Goal: Information Seeking & Learning: Learn about a topic

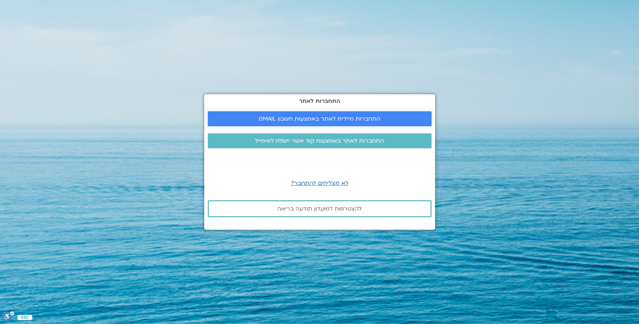
click at [289, 116] on span "התחברות מיידית לאתר באמצעות חשבון GMAIL" at bounding box center [320, 119] width 122 height 6
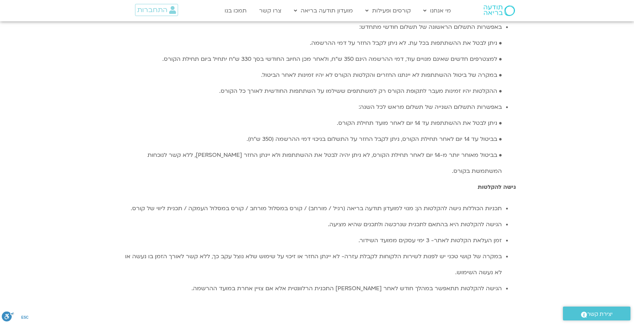
scroll to position [2061, 0]
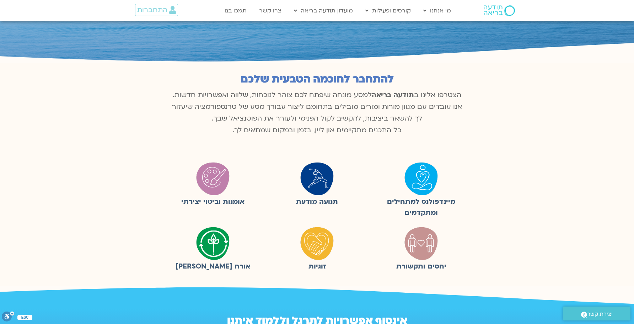
scroll to position [107, 0]
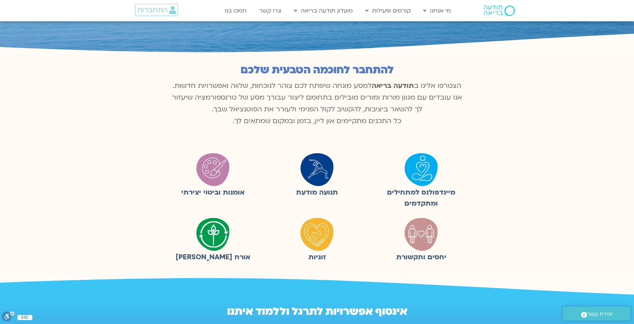
click at [424, 171] on img at bounding box center [421, 169] width 36 height 36
click at [423, 171] on img at bounding box center [421, 169] width 36 height 36
click at [413, 192] on figcaption "מיינדפולנס למתחילים ומתקדמים" at bounding box center [421, 198] width 97 height 22
click at [312, 171] on img at bounding box center [317, 169] width 36 height 36
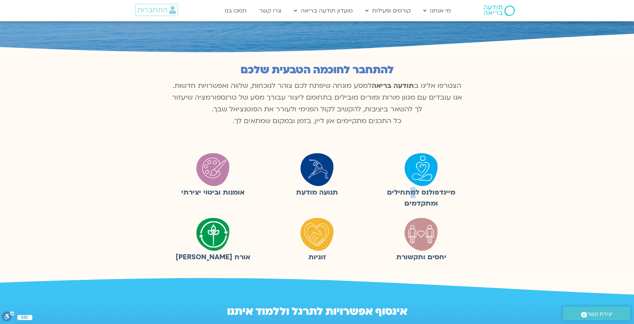
click at [312, 171] on img at bounding box center [317, 169] width 36 height 36
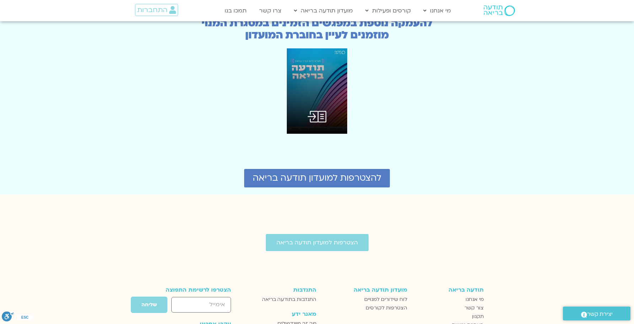
scroll to position [1813, 0]
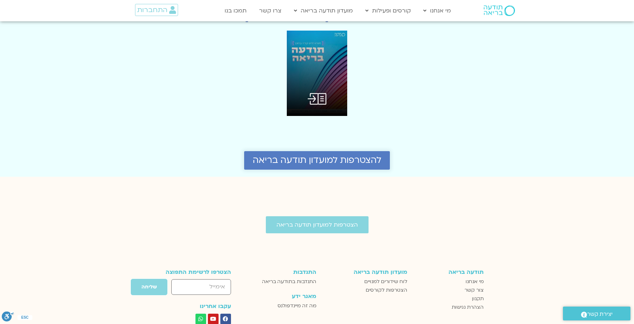
click at [311, 155] on span "להצטרפות למועדון תודעה בריאה" at bounding box center [317, 160] width 129 height 10
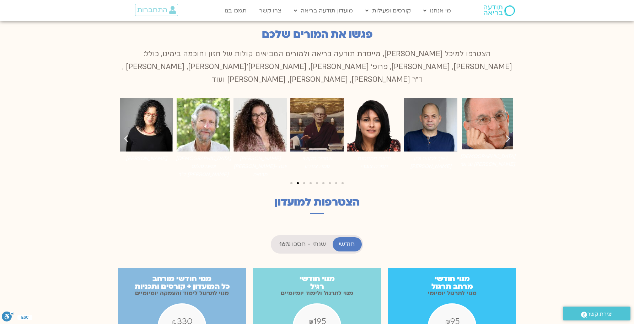
scroll to position [435, 0]
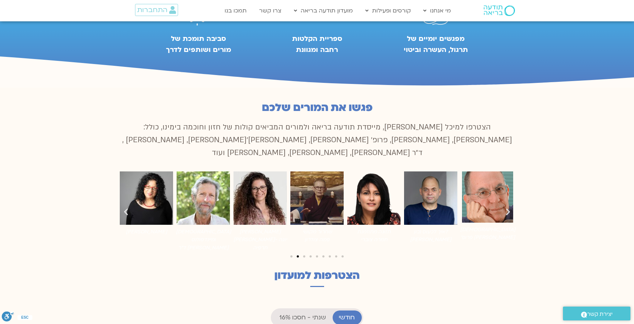
click at [424, 181] on img "7 / 9" at bounding box center [430, 197] width 53 height 53
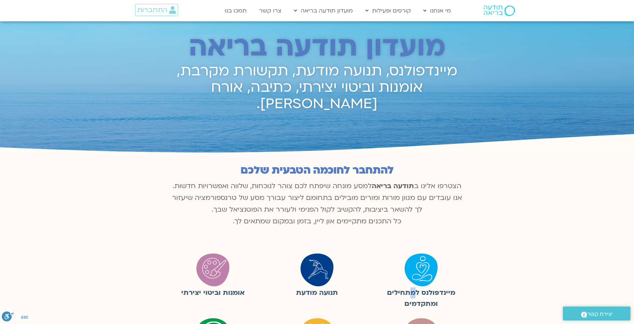
scroll to position [0, 0]
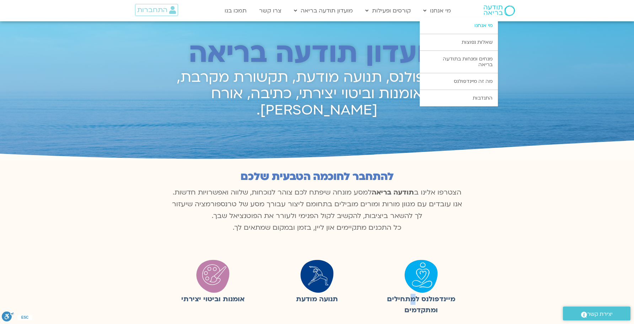
click at [472, 27] on link "מי אנחנו" at bounding box center [459, 25] width 78 height 16
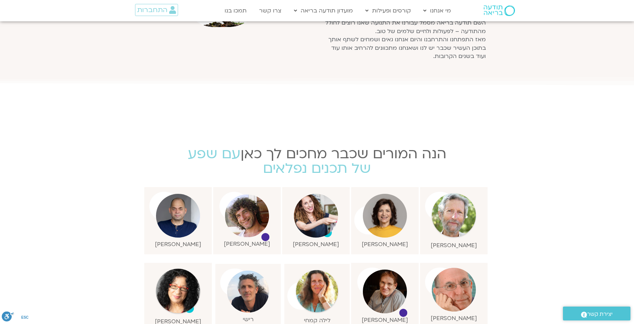
scroll to position [569, 0]
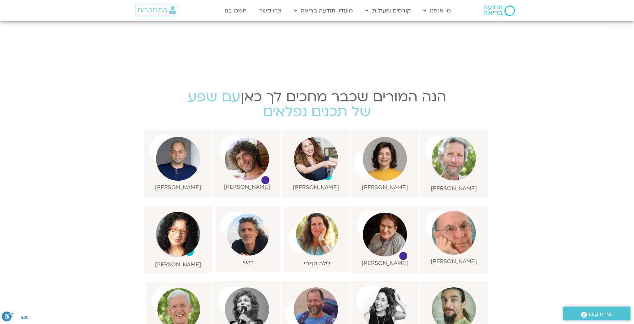
click at [250, 156] on img at bounding box center [247, 159] width 44 height 43
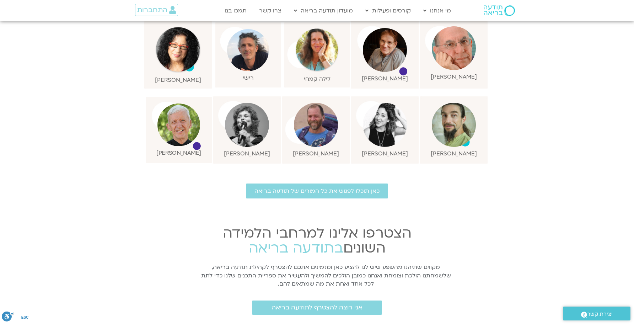
scroll to position [782, 0]
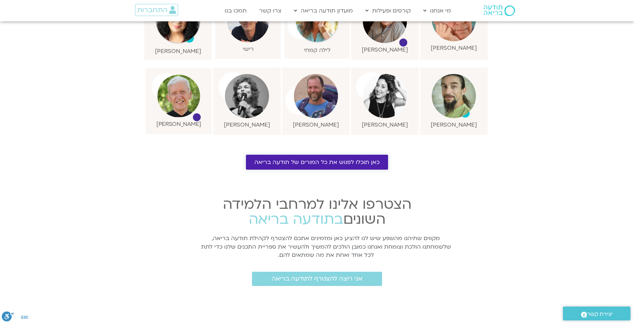
click at [267, 159] on span "כאן תוכלו לפגוש את כל המורים של תודעה בריאה" at bounding box center [316, 162] width 125 height 6
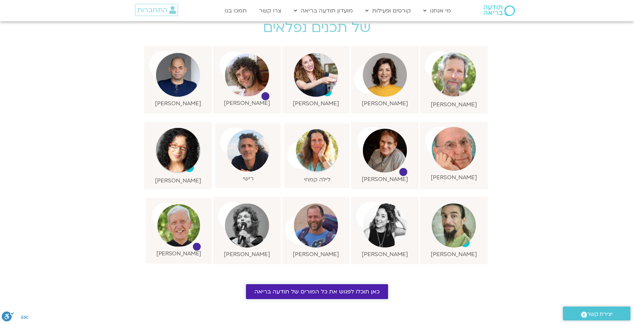
scroll to position [640, 0]
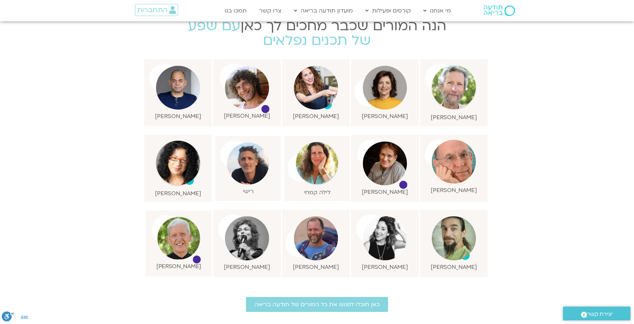
click at [180, 232] on img at bounding box center [178, 238] width 43 height 43
click at [392, 189] on p "אופיר פוגול" at bounding box center [385, 192] width 46 height 6
click at [247, 160] on img at bounding box center [248, 164] width 42 height 42
click at [445, 77] on img at bounding box center [454, 88] width 46 height 46
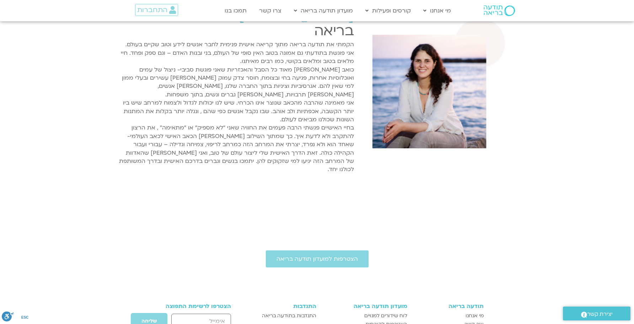
scroll to position [1279, 0]
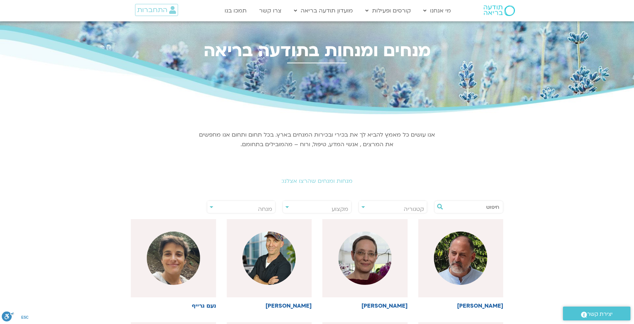
click at [361, 208] on div "**********" at bounding box center [393, 206] width 69 height 13
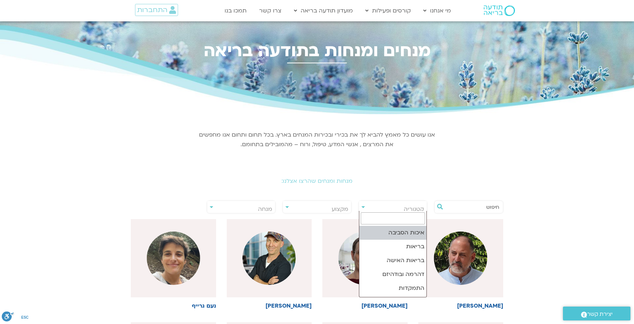
click at [410, 210] on span "קטגוריה" at bounding box center [414, 209] width 20 height 8
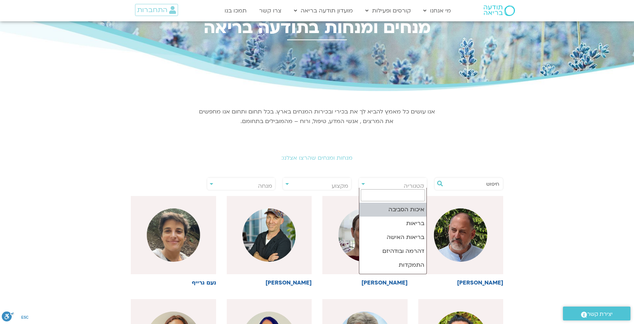
scroll to position [36, 0]
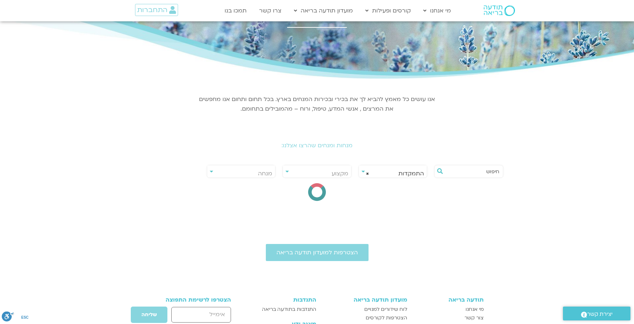
select select "**"
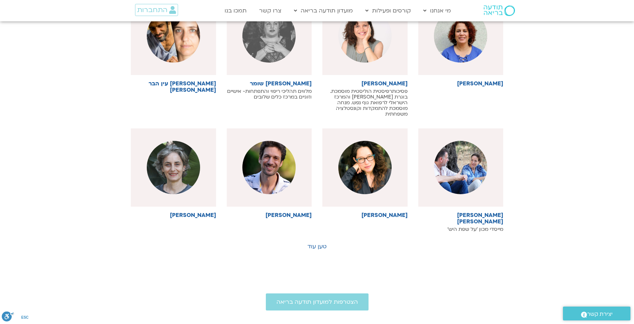
scroll to position [355, 0]
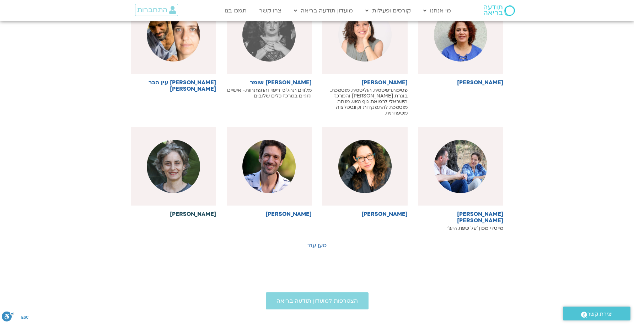
click at [201, 211] on h6 "נואה נאמן" at bounding box center [173, 214] width 85 height 6
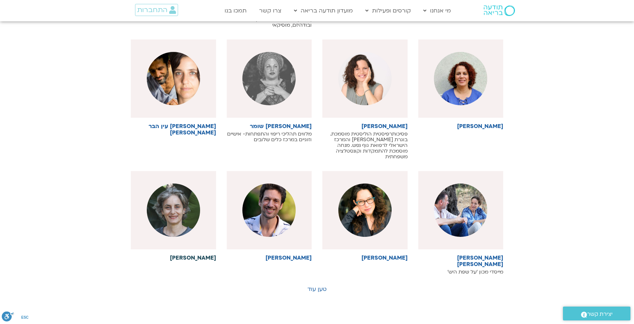
scroll to position [249, 0]
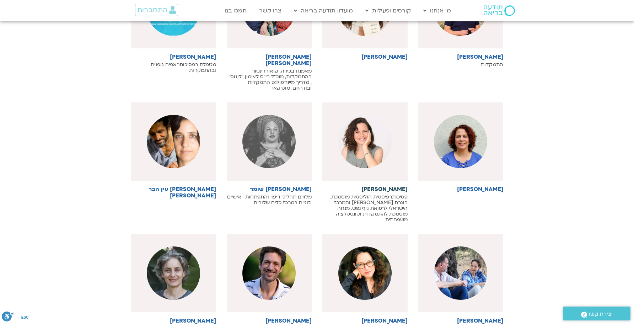
click at [383, 186] on h6 "[PERSON_NAME]" at bounding box center [364, 189] width 85 height 6
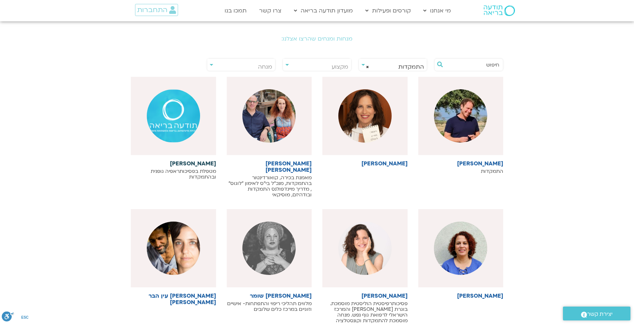
click at [210, 163] on h6 "דלית שסקין" at bounding box center [173, 163] width 85 height 6
click at [493, 163] on h6 "אוהד דרורי" at bounding box center [460, 163] width 85 height 6
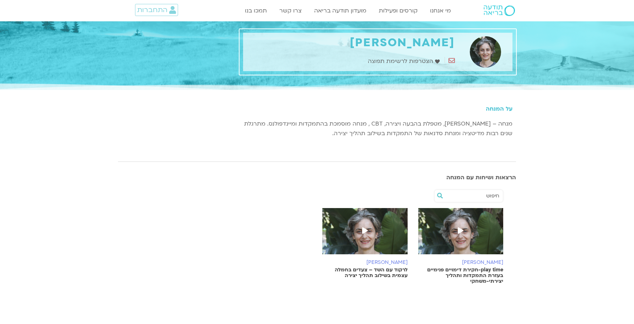
click at [385, 181] on div "הרצאות ושיחות עם המנחה" at bounding box center [316, 178] width 405 height 14
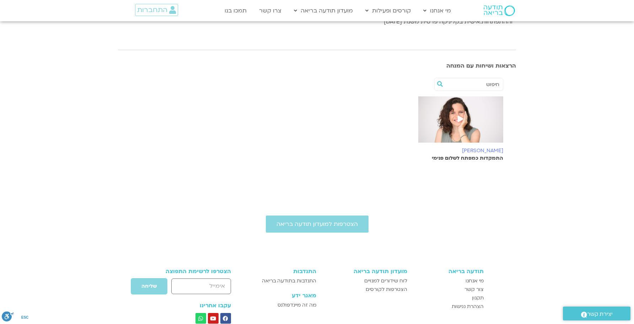
scroll to position [178, 0]
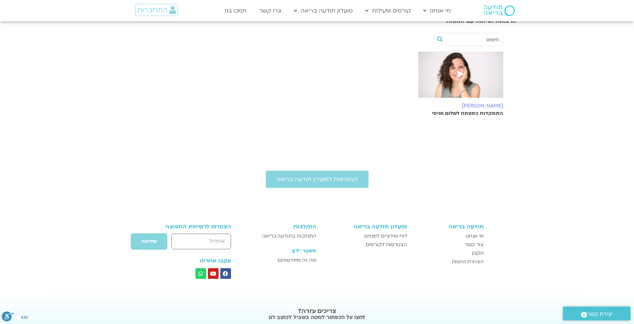
click at [462, 113] on p "התמקדות כמפתח לשלום פנימי" at bounding box center [460, 114] width 85 height 6
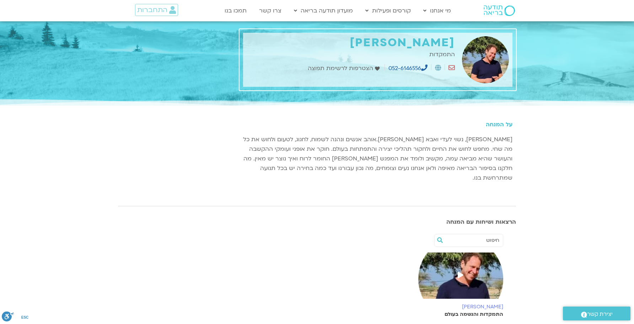
click at [457, 269] on span at bounding box center [460, 275] width 13 height 13
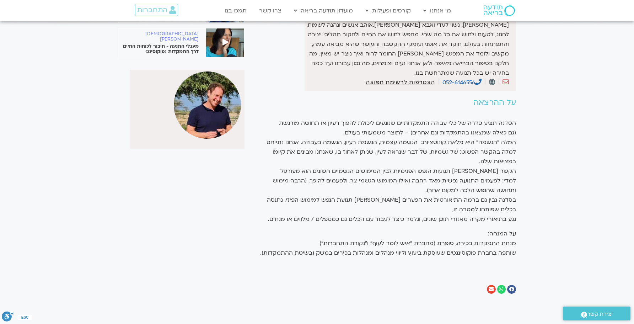
scroll to position [142, 0]
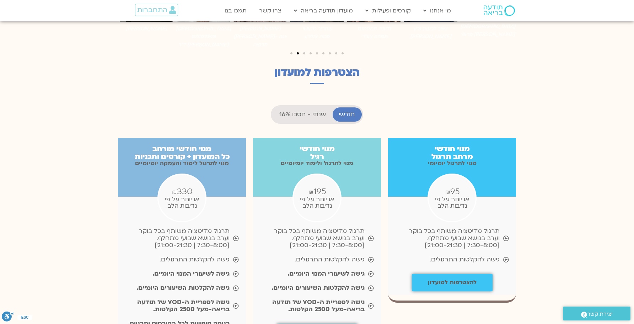
scroll to position [640, 0]
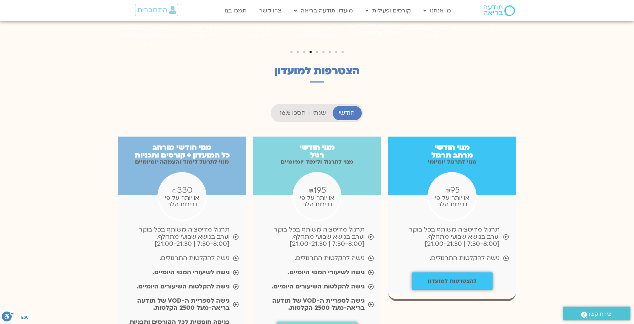
click at [448, 187] on span "₪" at bounding box center [447, 191] width 5 height 8
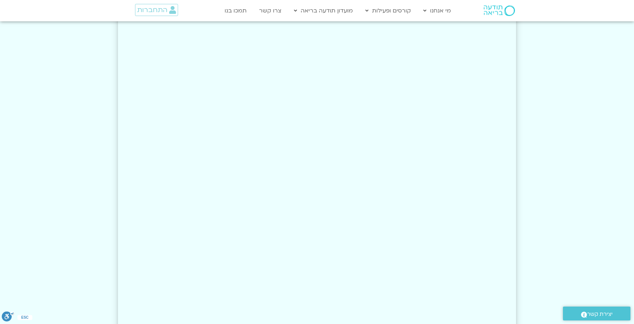
scroll to position [1244, 0]
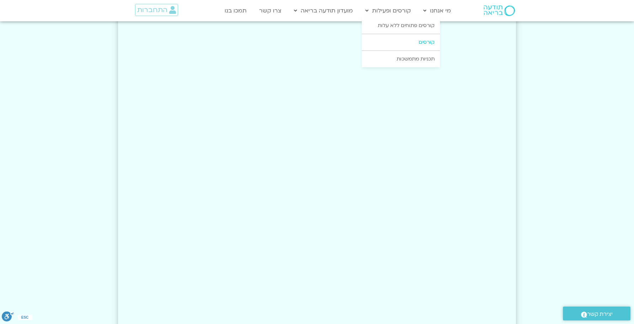
click at [426, 42] on link "קורסים" at bounding box center [401, 42] width 78 height 16
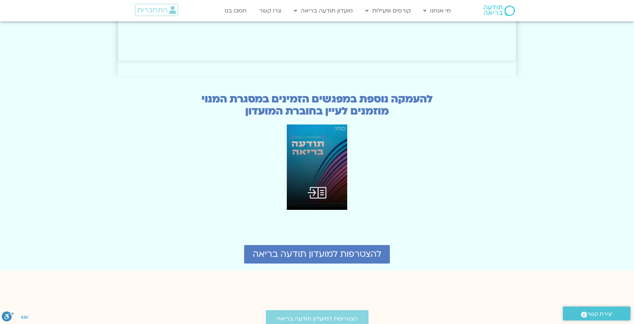
scroll to position [1741, 0]
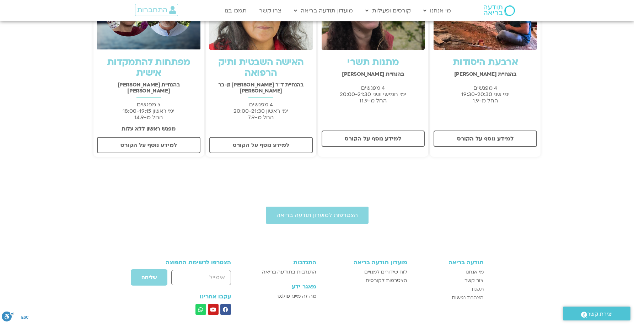
scroll to position [213, 0]
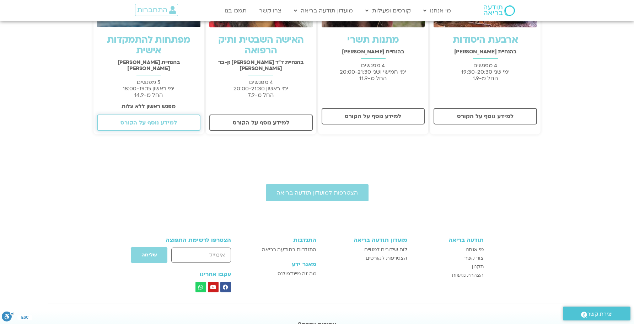
click at [157, 119] on span "למידע נוסף על הקורס" at bounding box center [148, 122] width 57 height 6
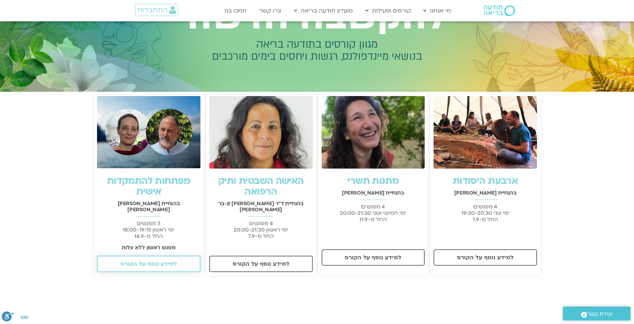
scroll to position [107, 0]
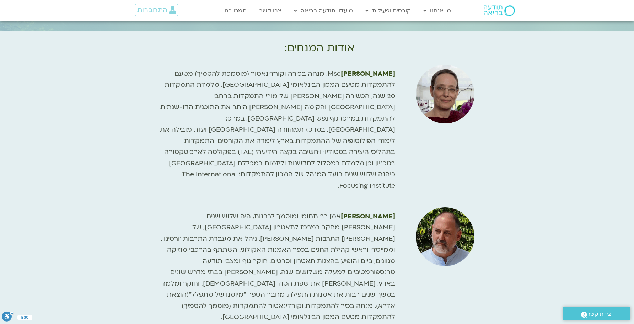
scroll to position [1066, 0]
